Goal: Task Accomplishment & Management: Use online tool/utility

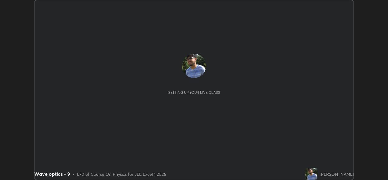
scroll to position [180, 388]
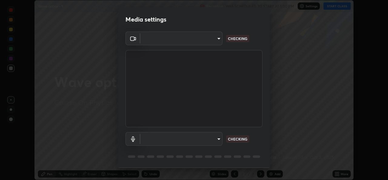
type input "02c526a7d083af2ea0f9b848da83c41b37d7728a07c2247aa6837277cf3aa32d"
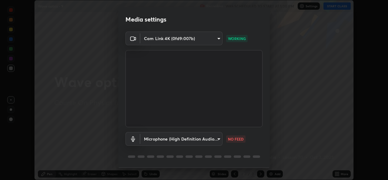
click at [215, 144] on body "Erase all Wave optics - 9 Recording WAS SCHEDULED TO START AT 1:00 PM Settings …" at bounding box center [194, 90] width 388 height 180
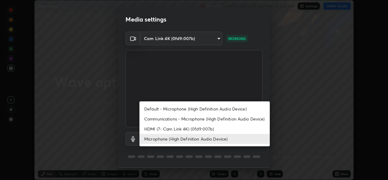
click at [215, 128] on li "HDMI (7- Cam Link 4K) (0fd9:007b)" at bounding box center [204, 129] width 130 height 10
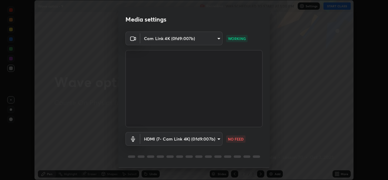
click at [214, 140] on body "Erase all Wave optics - 9 Recording WAS SCHEDULED TO START AT 1:00 PM Settings …" at bounding box center [194, 90] width 388 height 180
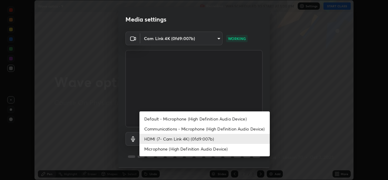
click at [205, 148] on li "Microphone (High Definition Audio Device)" at bounding box center [204, 149] width 130 height 10
type input "1f9b2b7b856d792cc5f4e166810154640c8dc3d584de9c331c588b9cd70d1665"
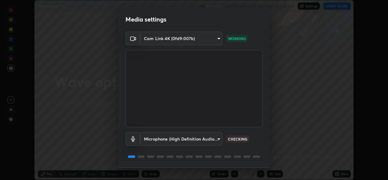
scroll to position [19, 0]
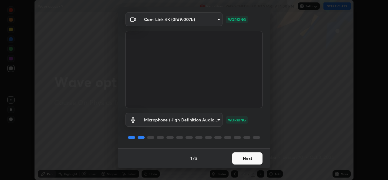
click at [249, 157] on button "Next" at bounding box center [247, 158] width 30 height 12
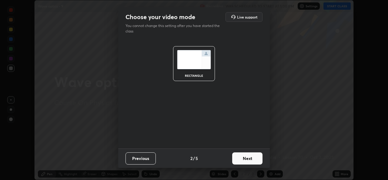
scroll to position [0, 0]
click at [248, 159] on button "Next" at bounding box center [247, 158] width 30 height 12
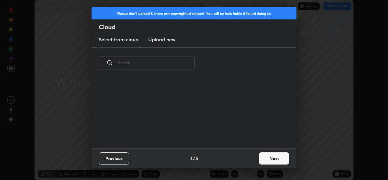
click at [248, 160] on div "Previous 4 / 5 Next" at bounding box center [194, 157] width 205 height 19
click at [269, 156] on button "Next" at bounding box center [274, 158] width 30 height 12
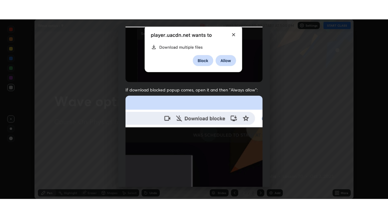
scroll to position [143, 0]
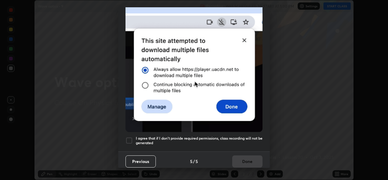
click at [131, 139] on div at bounding box center [129, 140] width 7 height 7
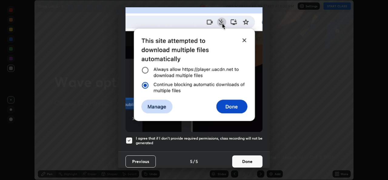
click at [249, 162] on button "Done" at bounding box center [247, 161] width 30 height 12
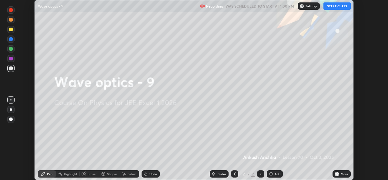
click at [336, 9] on button "START CLASS" at bounding box center [336, 5] width 27 height 7
click at [335, 171] on div "More" at bounding box center [342, 173] width 18 height 7
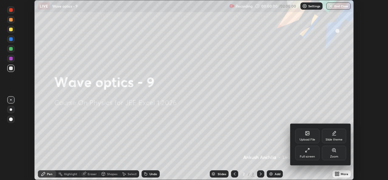
click at [309, 153] on div "Full screen" at bounding box center [307, 153] width 24 height 15
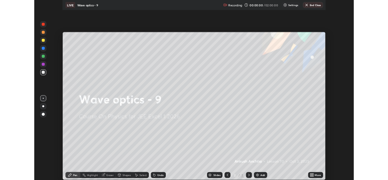
scroll to position [218, 388]
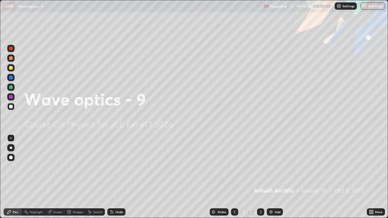
click at [372, 179] on icon at bounding box center [373, 214] width 2 height 2
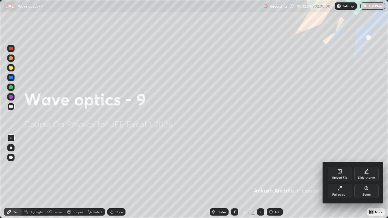
click at [337, 179] on div "Full screen" at bounding box center [339, 194] width 15 height 3
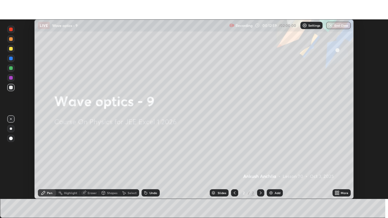
scroll to position [30136, 29928]
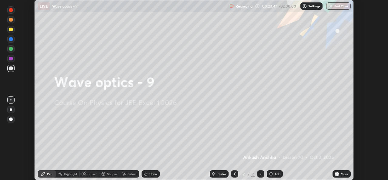
click at [336, 172] on icon at bounding box center [336, 173] width 2 height 2
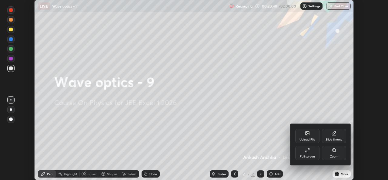
click at [274, 174] on div at bounding box center [194, 90] width 388 height 180
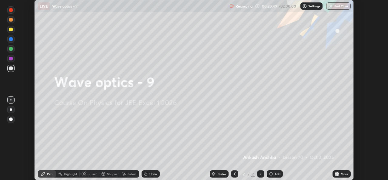
click at [343, 174] on div "More" at bounding box center [345, 173] width 8 height 3
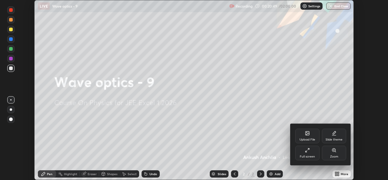
click at [314, 155] on div "Full screen" at bounding box center [307, 156] width 15 height 3
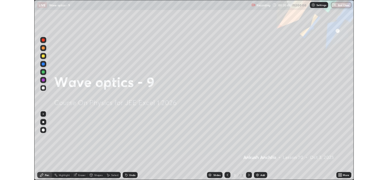
scroll to position [218, 388]
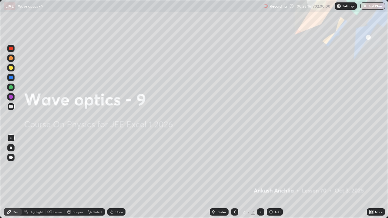
click at [372, 179] on icon at bounding box center [373, 214] width 2 height 2
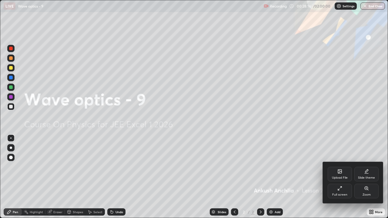
click at [341, 179] on icon at bounding box center [339, 188] width 5 height 5
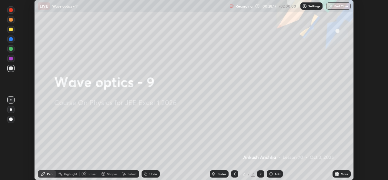
scroll to position [30136, 29928]
